Goal: Task Accomplishment & Management: Complete application form

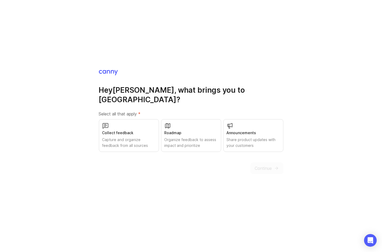
click at [126, 138] on div "Capture and organize feedback from all sources" at bounding box center [128, 143] width 53 height 12
click at [194, 130] on div "Roadmap" at bounding box center [191, 133] width 53 height 6
click at [260, 165] on span "Continue" at bounding box center [263, 168] width 17 height 6
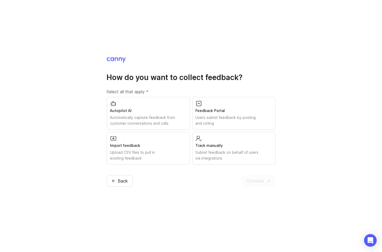
click at [242, 113] on div "Feedback Portal" at bounding box center [234, 111] width 76 height 6
click at [262, 181] on span "Continue" at bounding box center [255, 180] width 17 height 6
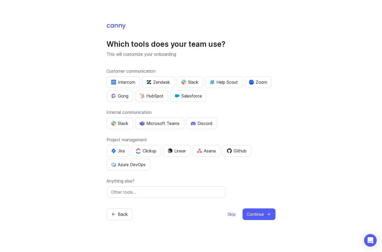
click at [190, 96] on div "Salesforce" at bounding box center [188, 96] width 27 height 6
click at [162, 124] on div "Microsoft Teams" at bounding box center [160, 123] width 40 height 6
click at [124, 150] on div "Jira" at bounding box center [118, 150] width 14 height 6
click at [267, 212] on icon "submit" at bounding box center [268, 213] width 5 height 5
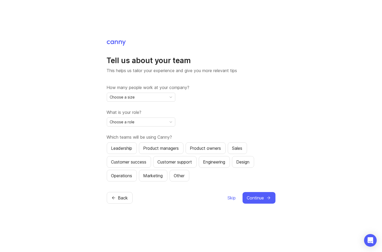
click at [129, 100] on span "Choose a size" at bounding box center [122, 97] width 25 height 6
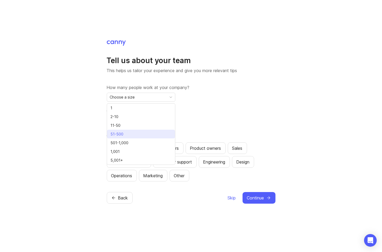
drag, startPoint x: 120, startPoint y: 125, endPoint x: 123, endPoint y: 131, distance: 6.6
click at [123, 131] on ul "1 2-10 11-50 51-500 501-1,000 1,001 5,001+" at bounding box center [141, 133] width 68 height 61
click at [123, 131] on span "51-500" at bounding box center [117, 134] width 15 height 6
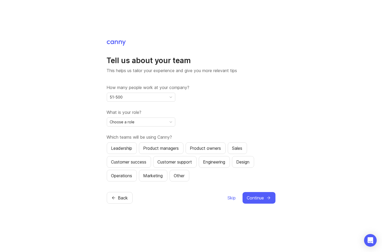
click at [121, 122] on span "Choose a role" at bounding box center [122, 122] width 25 height 6
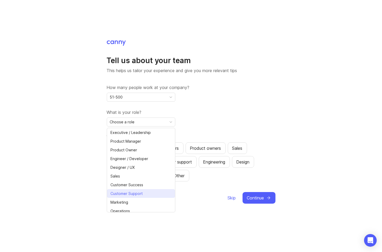
scroll to position [9, 0]
click at [138, 190] on li "Marketing" at bounding box center [141, 193] width 68 height 9
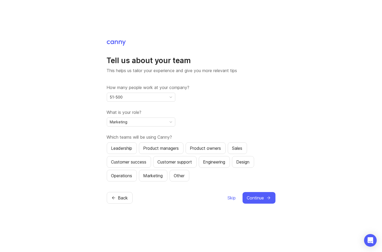
click at [148, 123] on div "Marketing" at bounding box center [137, 122] width 60 height 8
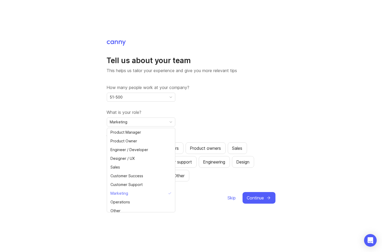
click at [309, 99] on div "Tell us about your team This helps us tailor your experience and give you more …" at bounding box center [191, 126] width 382 height 252
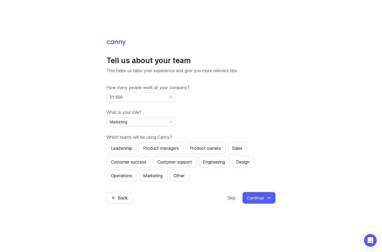
click at [136, 163] on div "Customer success" at bounding box center [128, 161] width 35 height 6
click at [130, 170] on button "Operations" at bounding box center [122, 176] width 30 height 12
click at [233, 151] on button "Sales" at bounding box center [237, 148] width 19 height 12
click at [157, 158] on button "Customer support" at bounding box center [175, 162] width 44 height 12
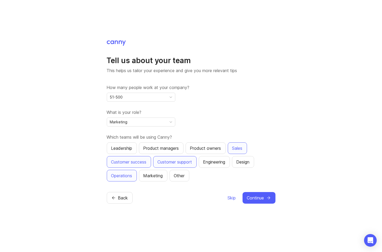
drag, startPoint x: 254, startPoint y: 193, endPoint x: 256, endPoint y: 177, distance: 16.0
click at [254, 193] on button "Continue" at bounding box center [259, 198] width 33 height 12
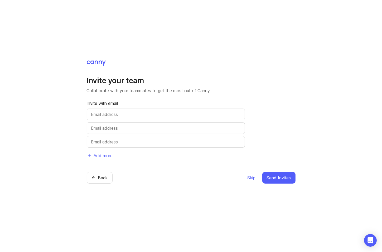
click at [249, 178] on span "Skip" at bounding box center [252, 177] width 8 height 6
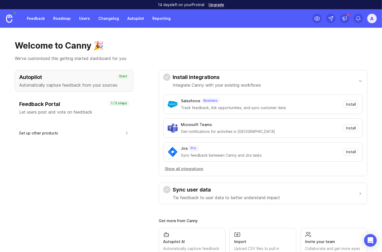
click at [56, 113] on p "Let users post and vote on feedback" at bounding box center [74, 112] width 110 height 6
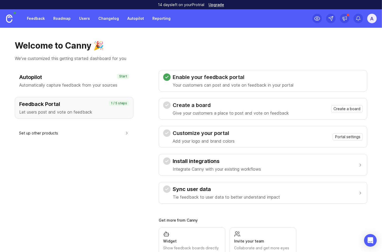
click at [222, 49] on h1 "Welcome to Canny 🎉" at bounding box center [191, 45] width 353 height 11
